Goal: Transaction & Acquisition: Purchase product/service

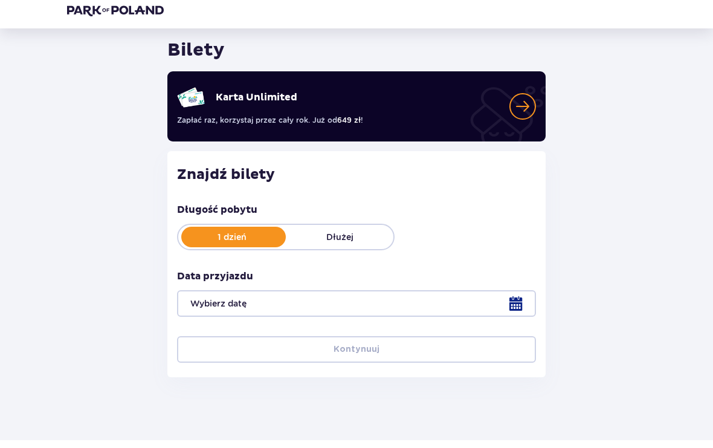
scroll to position [36, 0]
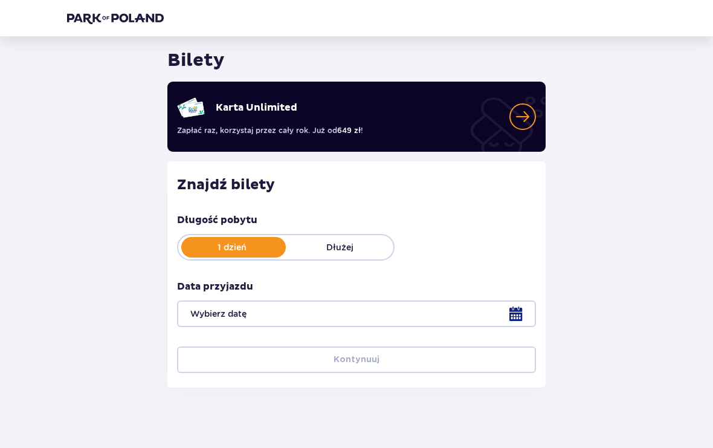
click at [514, 317] on div at bounding box center [356, 313] width 359 height 27
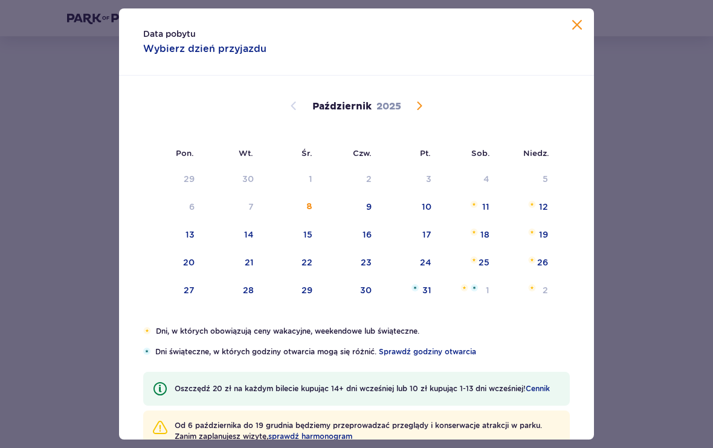
click at [544, 240] on div "19" at bounding box center [543, 234] width 9 height 12
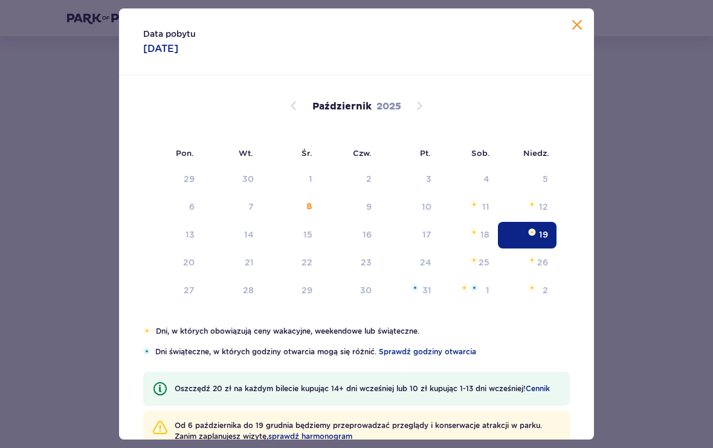
type input "19.10.25"
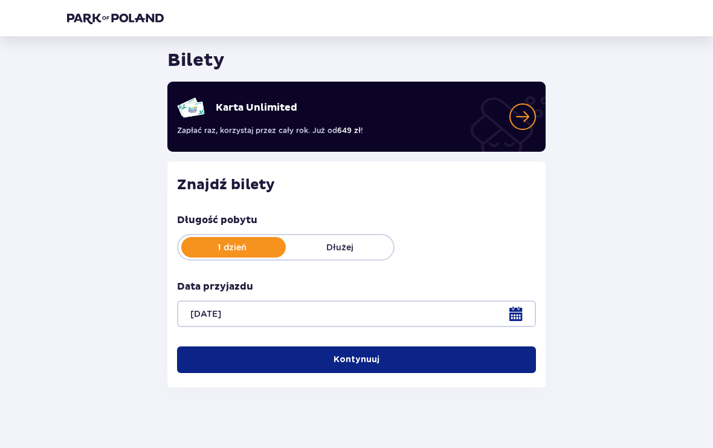
click at [439, 358] on button "Kontynuuj" at bounding box center [356, 359] width 359 height 27
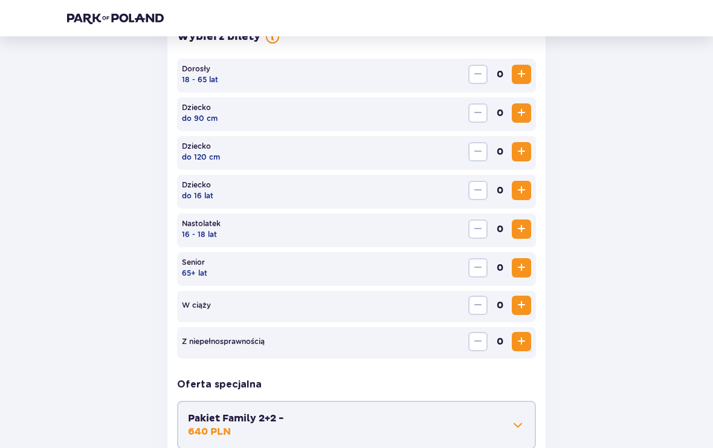
scroll to position [372, 0]
click at [522, 74] on span "Zwiększ" at bounding box center [521, 73] width 15 height 15
click at [520, 74] on span "Zwiększ" at bounding box center [521, 73] width 15 height 15
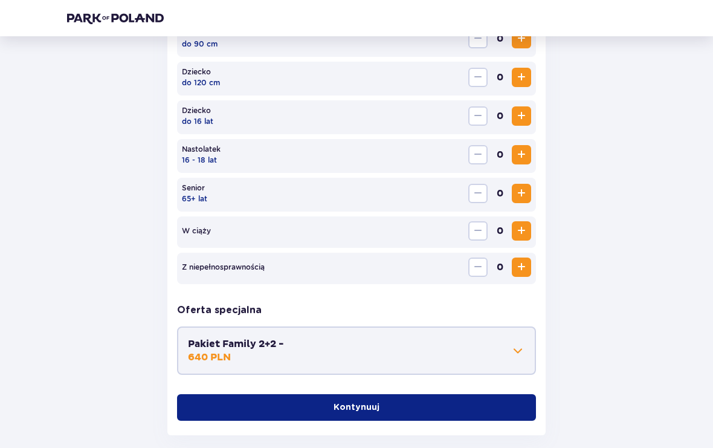
scroll to position [448, 0]
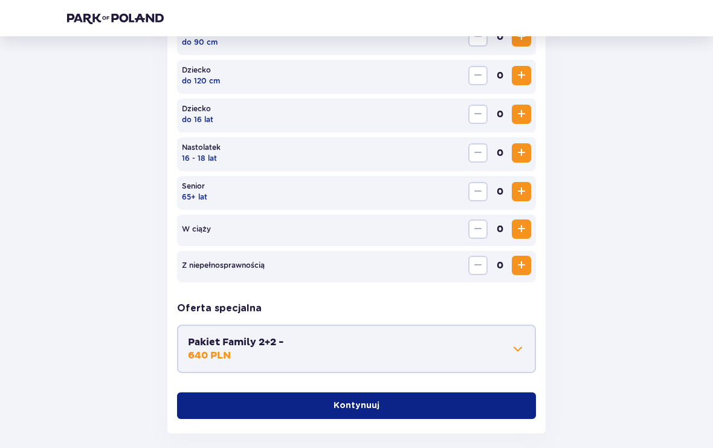
click at [442, 405] on button "Kontynuuj" at bounding box center [356, 406] width 359 height 27
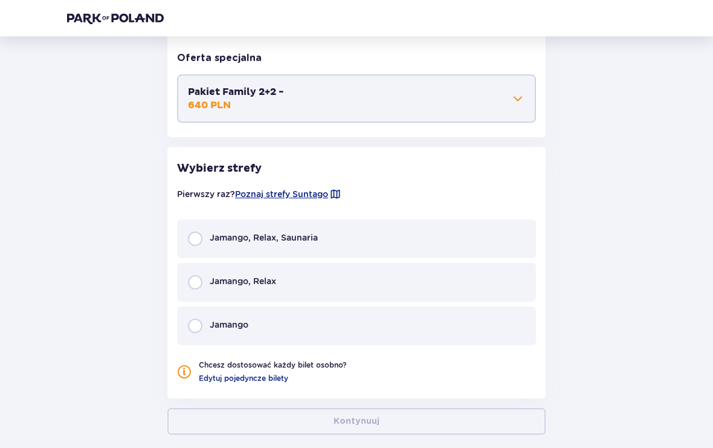
scroll to position [699, 0]
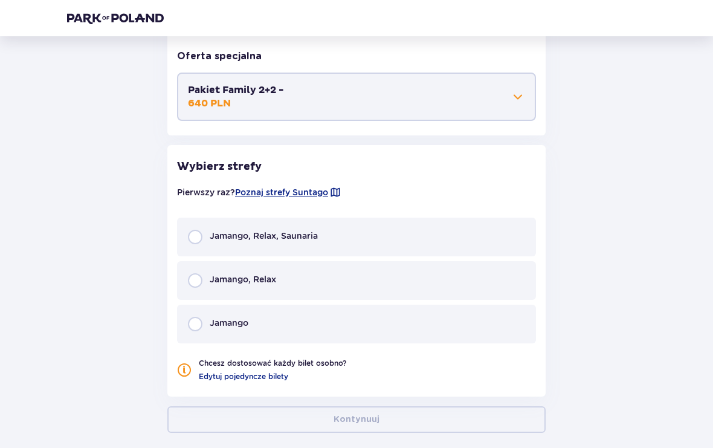
click at [197, 236] on input "radio" at bounding box center [195, 237] width 15 height 15
radio input "true"
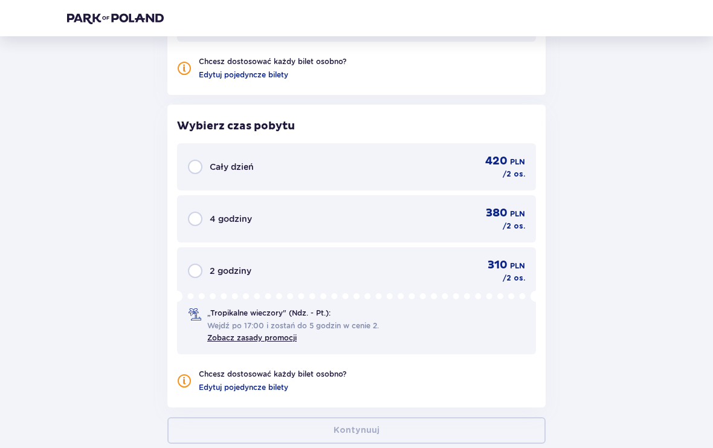
scroll to position [1048, 0]
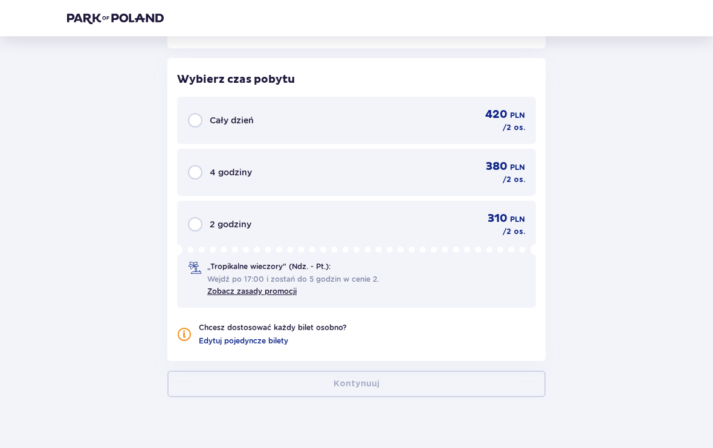
click at [198, 228] on input "radio" at bounding box center [195, 224] width 15 height 15
radio input "true"
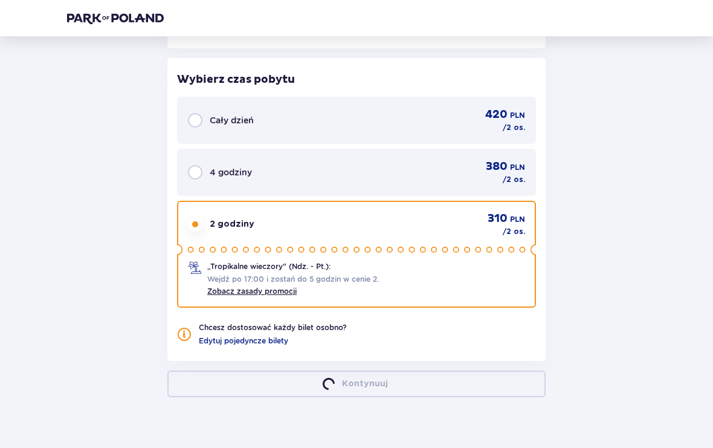
scroll to position [1106, 0]
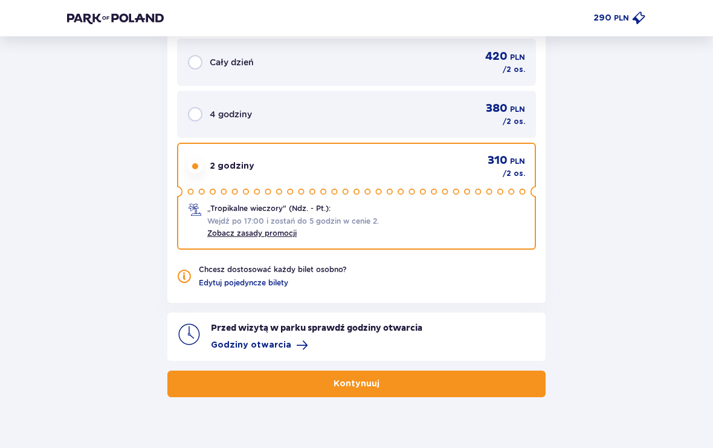
click at [442, 382] on button "Kontynuuj" at bounding box center [356, 383] width 378 height 27
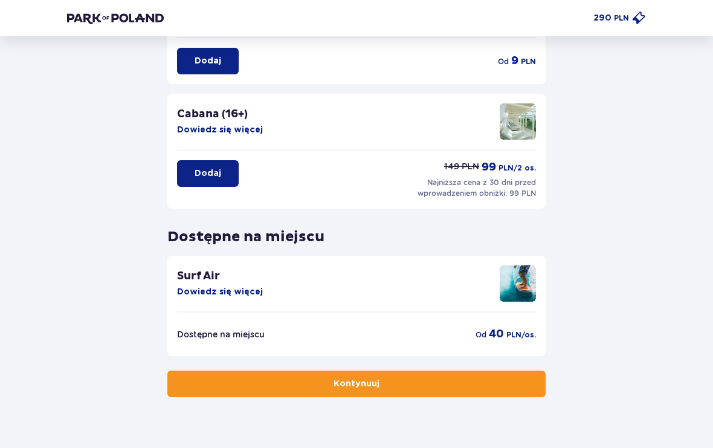
scroll to position [259, 0]
click at [460, 384] on button "Kontynuuj" at bounding box center [356, 383] width 378 height 27
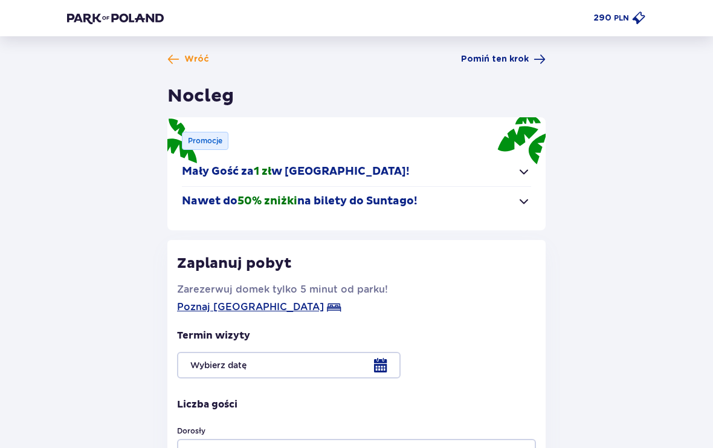
click at [518, 62] on span "Pomiń ten krok" at bounding box center [495, 59] width 68 height 12
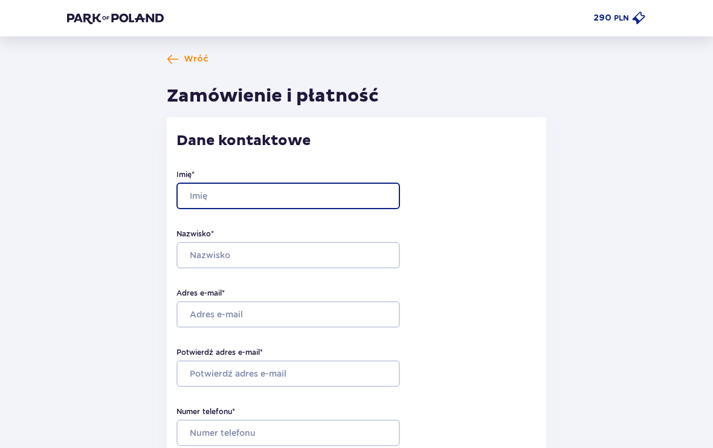
click at [360, 199] on input "Imię *" at bounding box center [288, 195] width 224 height 27
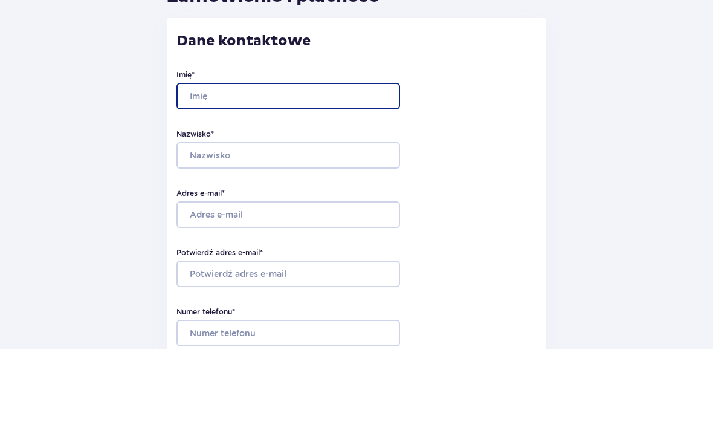
type input "Marcin"
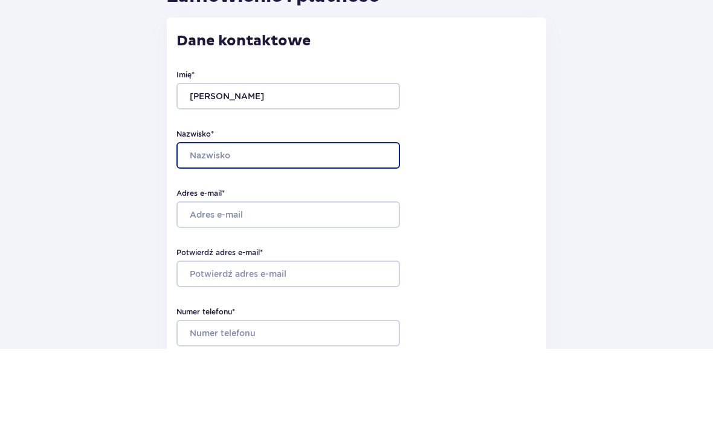
type input "Gniazdowski"
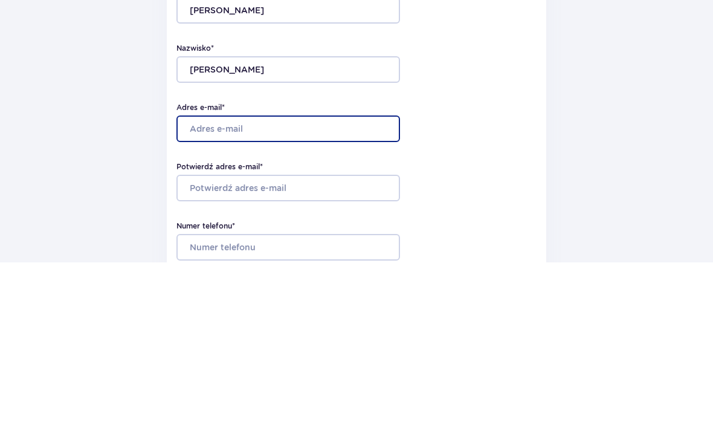
type input "[EMAIL_ADDRESS][DOMAIN_NAME]"
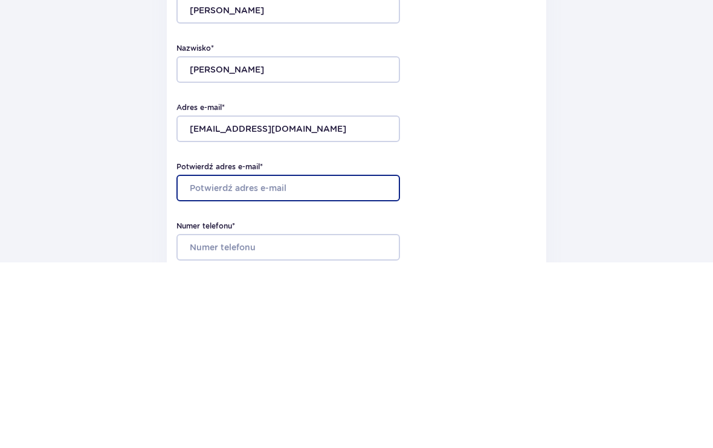
type input "[EMAIL_ADDRESS][DOMAIN_NAME]"
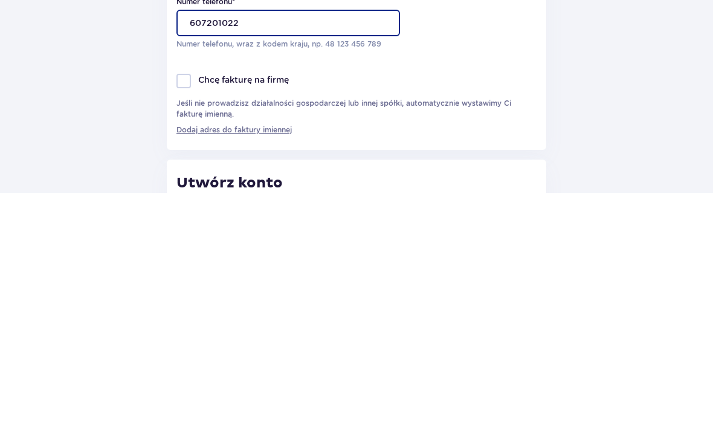
scroll to position [156, 0]
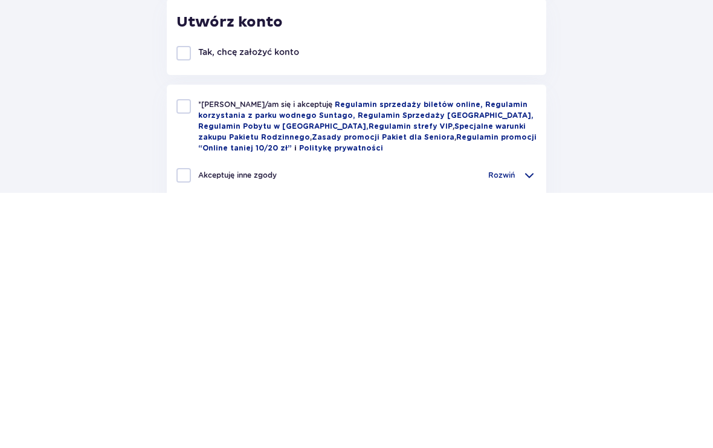
type input "607201022"
click at [187, 354] on div at bounding box center [183, 361] width 15 height 15
checkbox input "true"
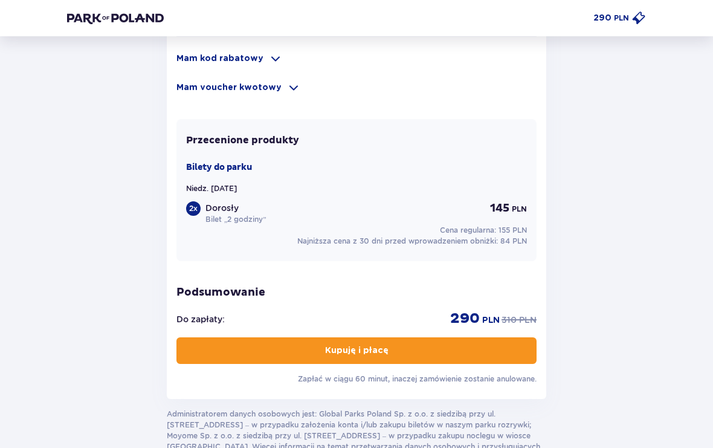
scroll to position [929, 0]
click at [488, 357] on button "Kupuję i płacę" at bounding box center [356, 350] width 360 height 27
